Goal: Book appointment/travel/reservation

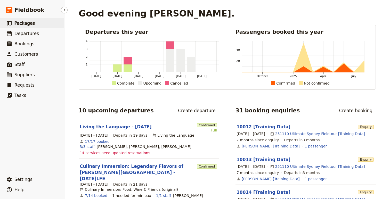
click at [35, 22] on link "​ Packages" at bounding box center [32, 23] width 64 height 10
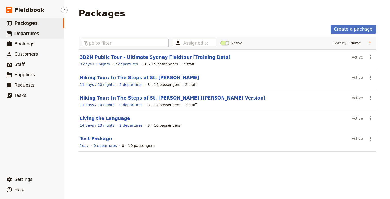
click at [30, 35] on span "Departures" at bounding box center [26, 33] width 25 height 5
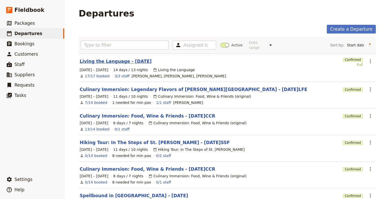
click at [107, 58] on link "Living the Language - [DATE]" at bounding box center [116, 61] width 72 height 6
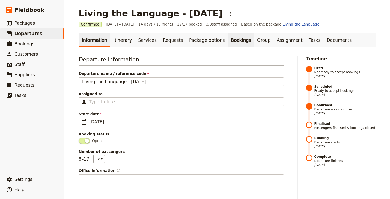
click at [233, 41] on link "Bookings" at bounding box center [241, 40] width 26 height 14
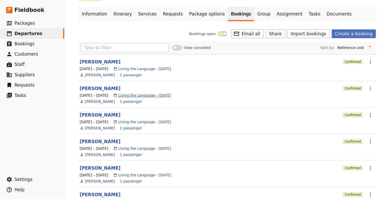
scroll to position [33, 0]
